Goal: Information Seeking & Learning: Learn about a topic

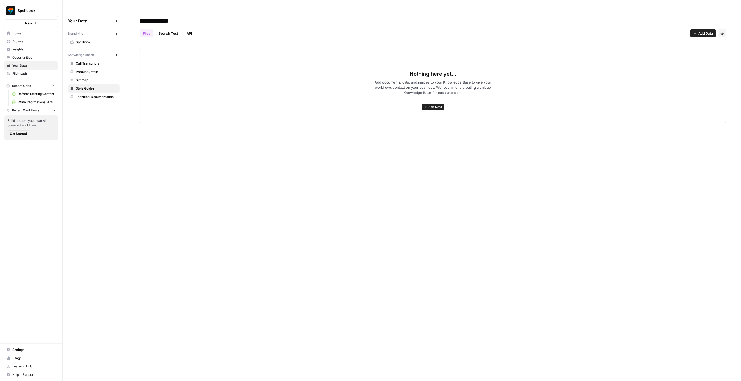
click at [35, 12] on span "Spellbook" at bounding box center [33, 10] width 32 height 5
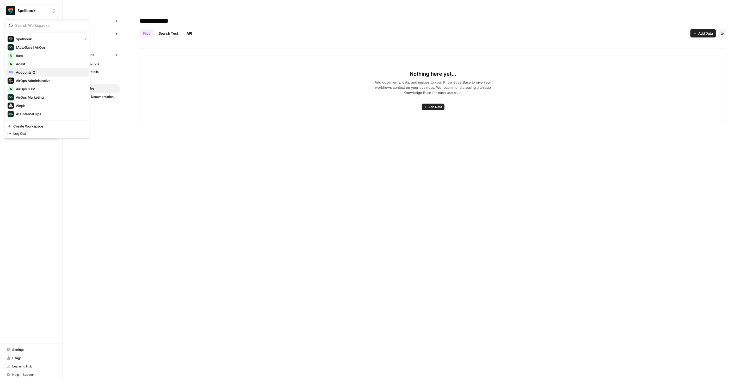
click at [44, 71] on span "AccountsIQ" at bounding box center [50, 72] width 69 height 5
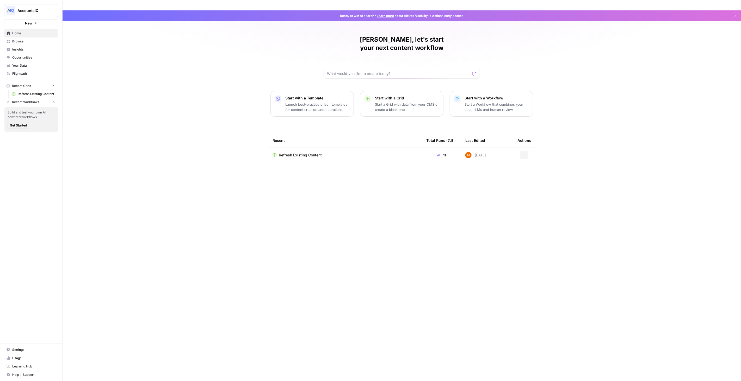
click at [30, 50] on span "Insights" at bounding box center [33, 49] width 43 height 5
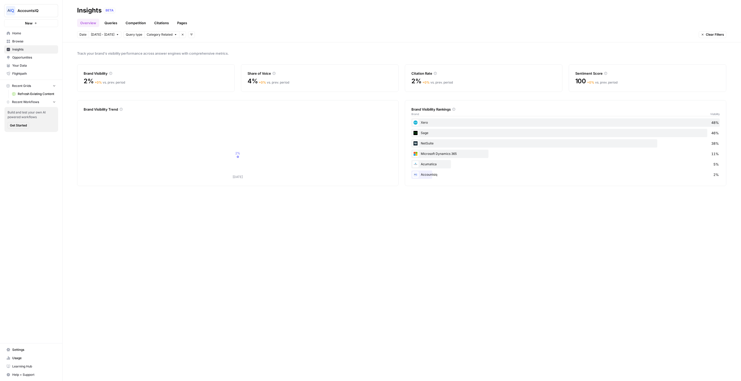
click at [105, 26] on link "Queries" at bounding box center [110, 23] width 19 height 8
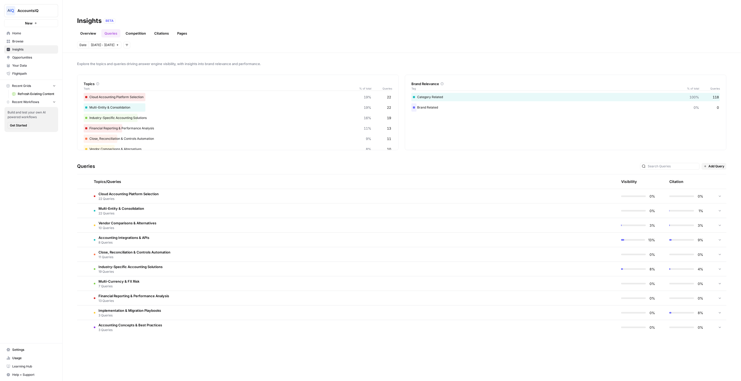
click at [174, 189] on td "Cloud Accounting Platform Selection 22 Queries" at bounding box center [329, 196] width 478 height 14
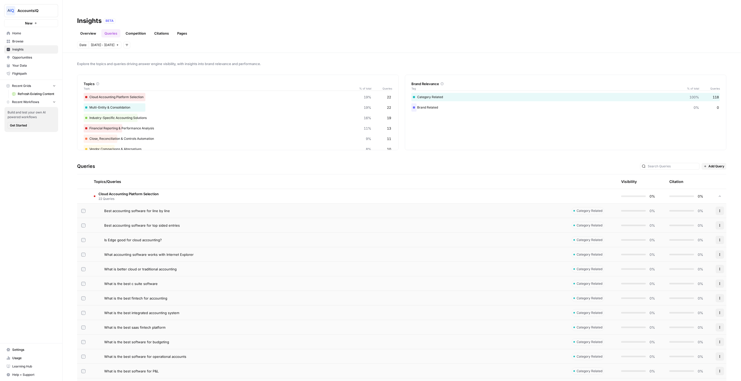
click at [174, 189] on td "Cloud Accounting Platform Selection 22 Queries" at bounding box center [329, 196] width 478 height 14
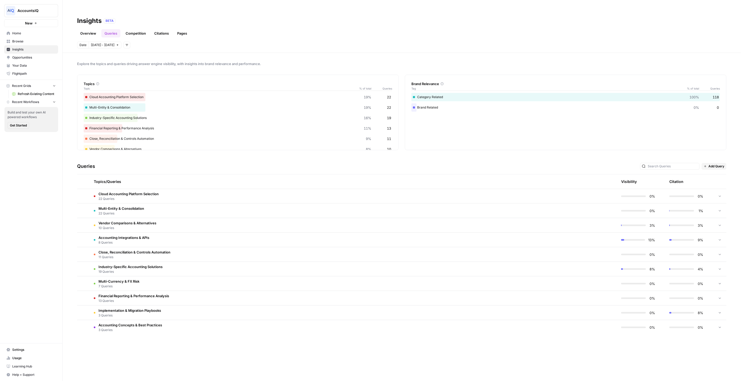
click at [91, 29] on link "Overview" at bounding box center [88, 33] width 22 height 8
